Goal: Transaction & Acquisition: Download file/media

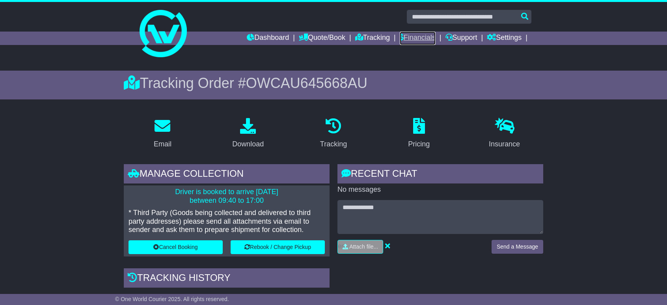
click at [412, 37] on link "Financials" at bounding box center [418, 38] width 36 height 13
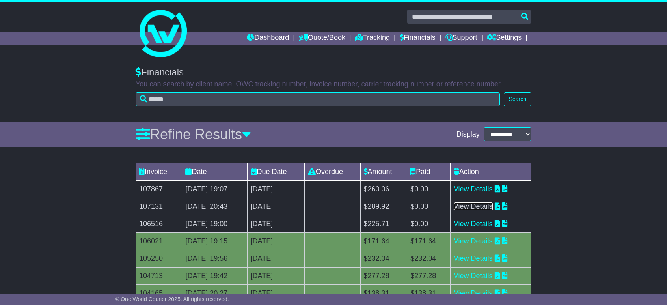
click at [491, 204] on link "View Details" at bounding box center [473, 206] width 39 height 8
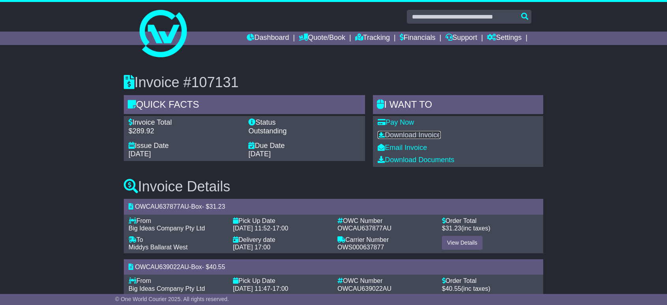
click at [413, 134] on link "Download Invoice" at bounding box center [409, 135] width 63 height 8
